Goal: Entertainment & Leisure: Consume media (video, audio)

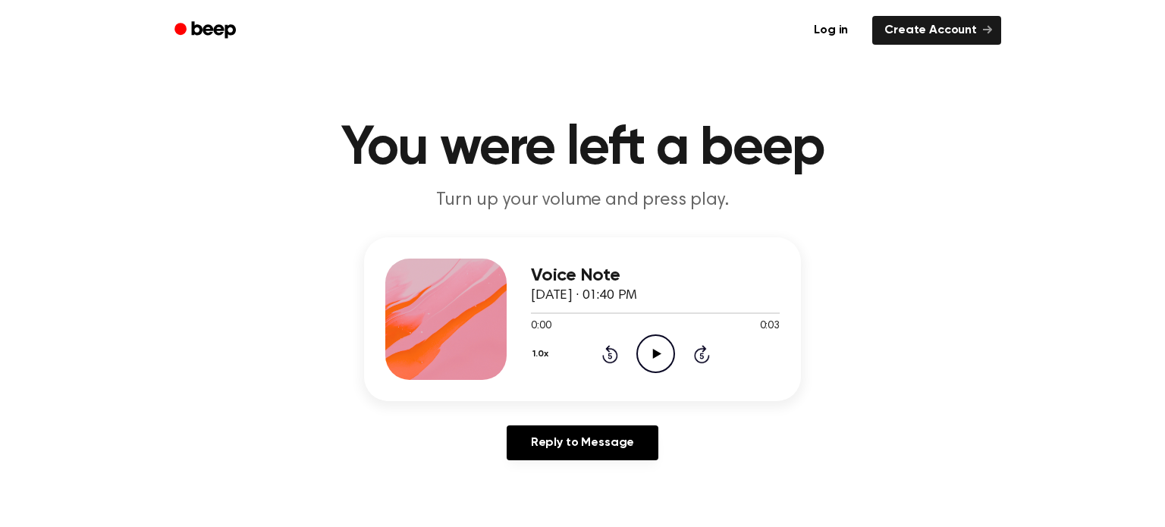
click at [659, 355] on icon "Play Audio" at bounding box center [656, 354] width 39 height 39
click at [666, 356] on icon "Play Audio" at bounding box center [656, 354] width 39 height 39
click at [651, 346] on icon "Play Audio" at bounding box center [656, 354] width 39 height 39
click at [646, 354] on icon "Play Audio" at bounding box center [656, 354] width 39 height 39
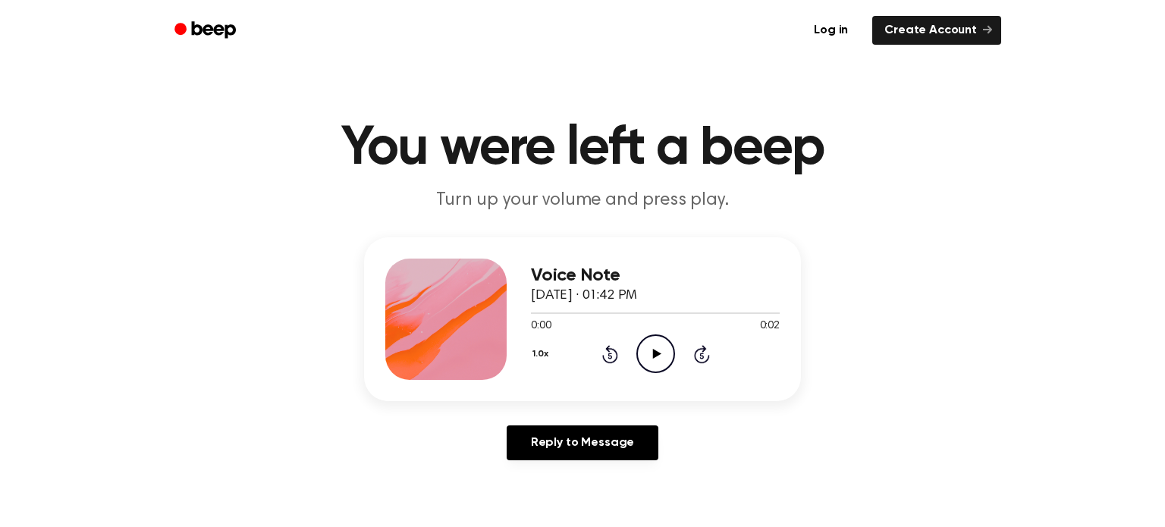
click at [650, 349] on icon "Play Audio" at bounding box center [656, 354] width 39 height 39
click at [640, 350] on icon "Play Audio" at bounding box center [656, 354] width 39 height 39
click at [651, 372] on circle at bounding box center [655, 353] width 37 height 37
click at [624, 330] on div "0:00 0:02" at bounding box center [655, 327] width 249 height 16
click at [637, 344] on icon "Play Audio" at bounding box center [656, 354] width 39 height 39
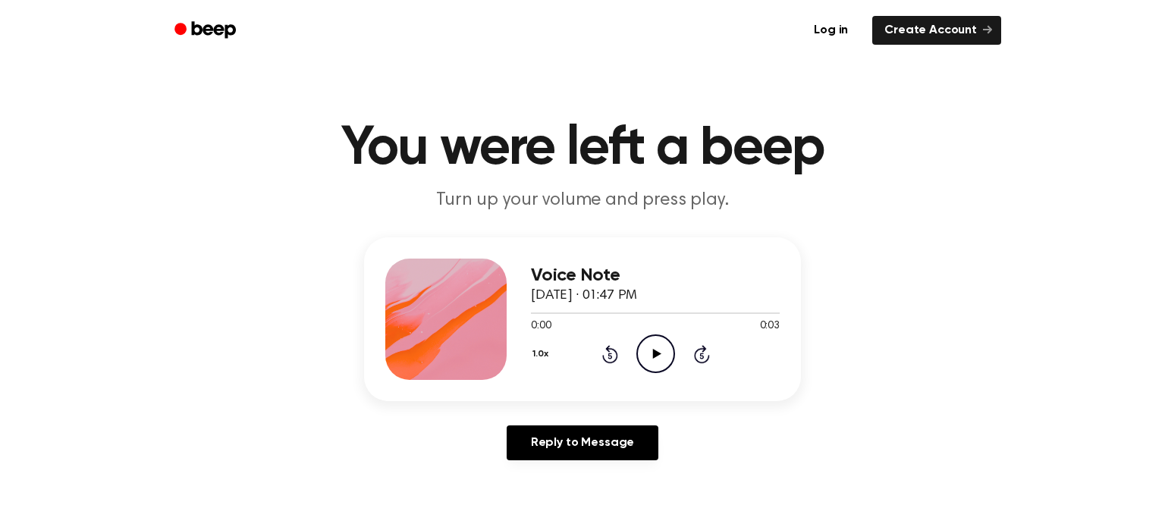
click at [615, 289] on span "[DATE] · 01:47 PM" at bounding box center [584, 296] width 106 height 14
click at [647, 363] on icon "Play Audio" at bounding box center [656, 354] width 39 height 39
click at [630, 357] on div "1.0x Rewind 5 seconds Play Audio Skip 5 seconds" at bounding box center [655, 354] width 249 height 39
click at [640, 355] on icon "Play Audio" at bounding box center [656, 354] width 39 height 39
click at [637, 338] on icon "Play Audio" at bounding box center [656, 354] width 39 height 39
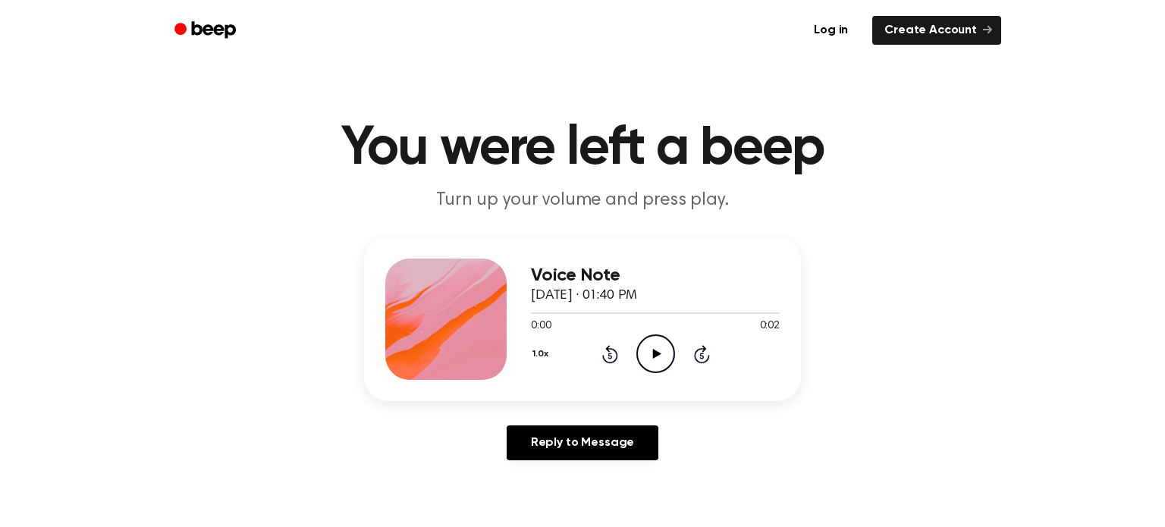
click at [644, 359] on icon "Play Audio" at bounding box center [656, 354] width 39 height 39
click at [662, 359] on icon "Play Audio" at bounding box center [656, 354] width 39 height 39
click at [652, 355] on icon "Play Audio" at bounding box center [656, 354] width 39 height 39
click at [642, 354] on icon "Play Audio" at bounding box center [656, 354] width 39 height 39
click at [646, 359] on icon "Play Audio" at bounding box center [656, 354] width 39 height 39
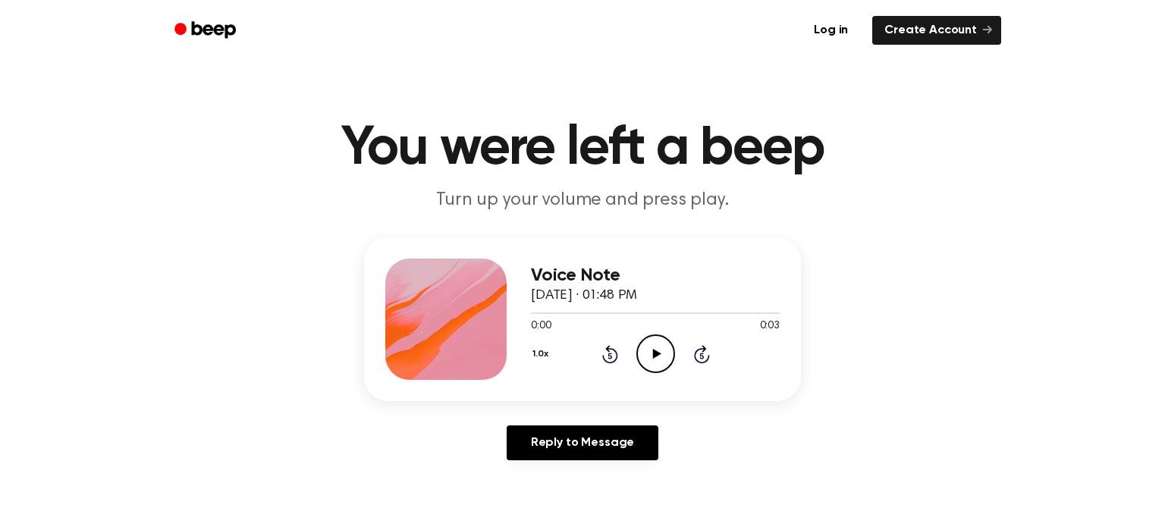
click at [650, 349] on icon "Play Audio" at bounding box center [656, 354] width 39 height 39
click at [657, 342] on icon "Play Audio" at bounding box center [656, 354] width 39 height 39
click at [642, 357] on icon "Play Audio" at bounding box center [656, 354] width 39 height 39
click at [649, 354] on icon "Play Audio" at bounding box center [656, 354] width 39 height 39
click at [656, 354] on icon at bounding box center [656, 354] width 8 height 10
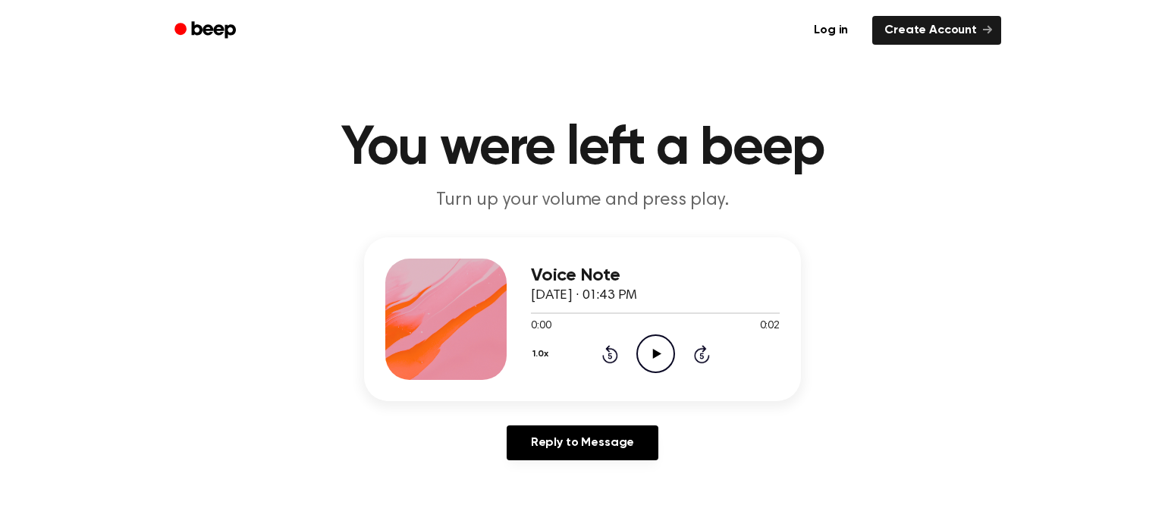
click at [659, 352] on icon "Play Audio" at bounding box center [656, 354] width 39 height 39
click at [652, 356] on icon at bounding box center [655, 354] width 7 height 10
click at [652, 356] on icon "Play Audio" at bounding box center [656, 354] width 39 height 39
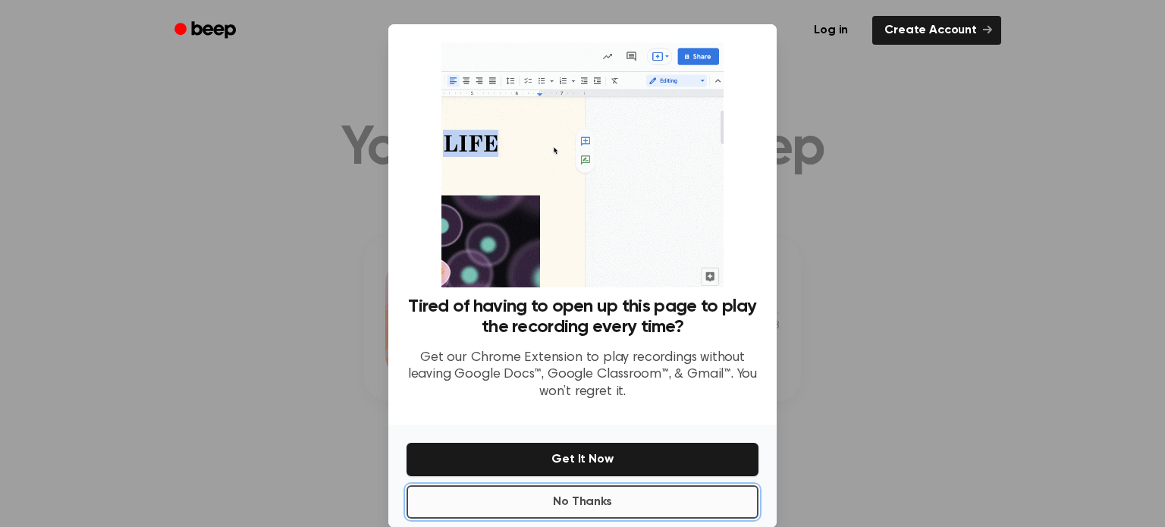
click at [594, 486] on button "No Thanks" at bounding box center [583, 502] width 352 height 33
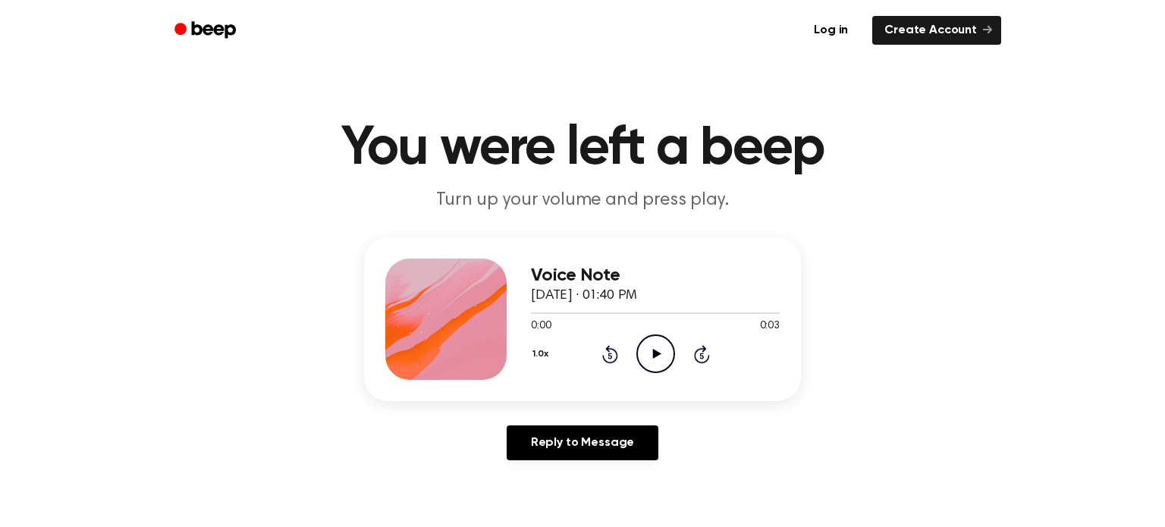
click at [658, 351] on icon "Play Audio" at bounding box center [656, 354] width 39 height 39
drag, startPoint x: 527, startPoint y: 310, endPoint x: 581, endPoint y: 307, distance: 54.0
click at [581, 307] on div at bounding box center [655, 313] width 249 height 12
click at [646, 344] on icon "Play Audio" at bounding box center [656, 354] width 39 height 39
